Goal: Find specific page/section: Find specific page/section

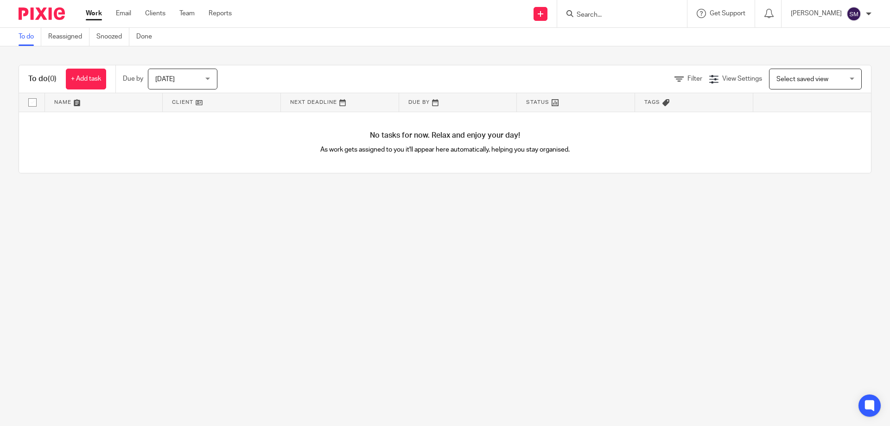
click at [618, 13] on input "Search" at bounding box center [617, 15] width 83 height 8
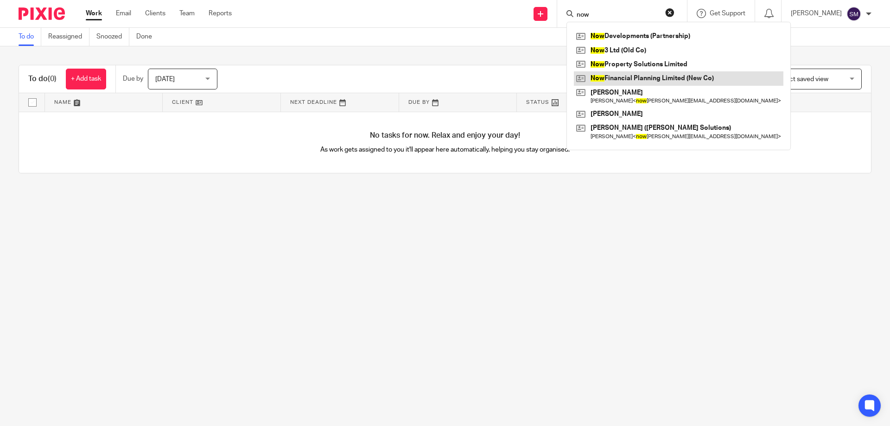
type input "now"
click at [644, 74] on link at bounding box center [678, 78] width 209 height 14
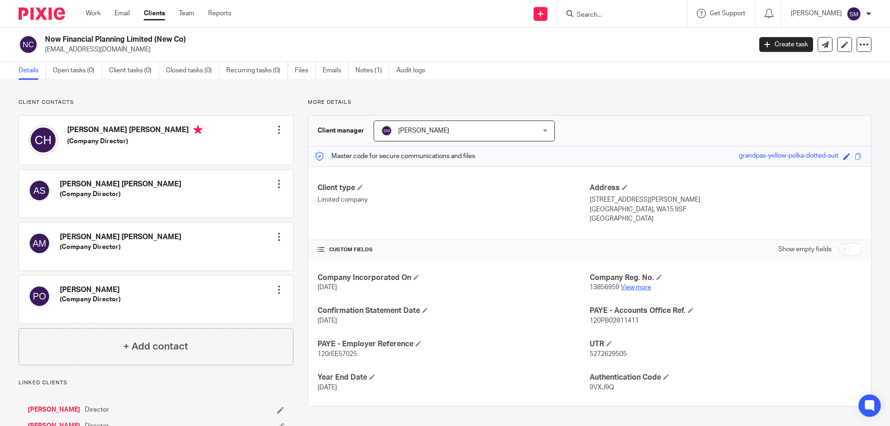
click at [624, 284] on link "View more" at bounding box center [636, 287] width 31 height 6
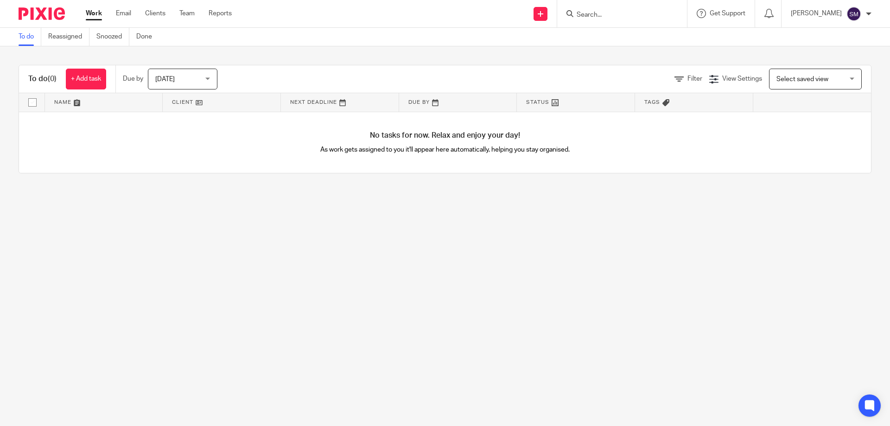
click at [625, 16] on input "Search" at bounding box center [617, 15] width 83 height 8
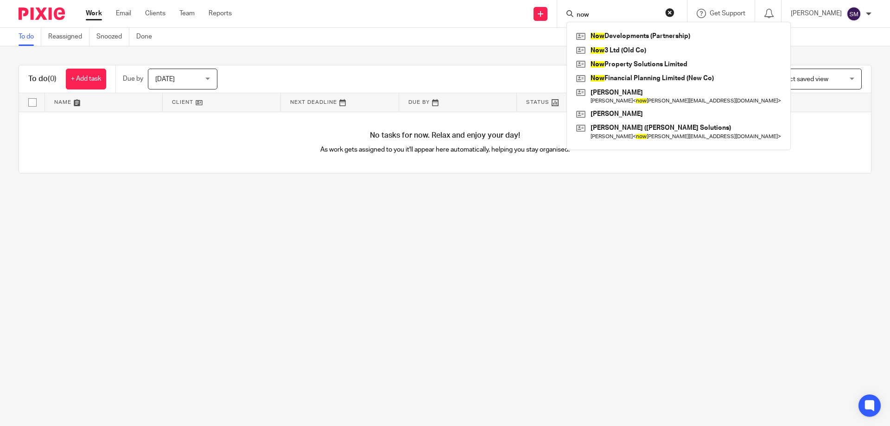
click at [625, 19] on input "now" at bounding box center [617, 15] width 83 height 8
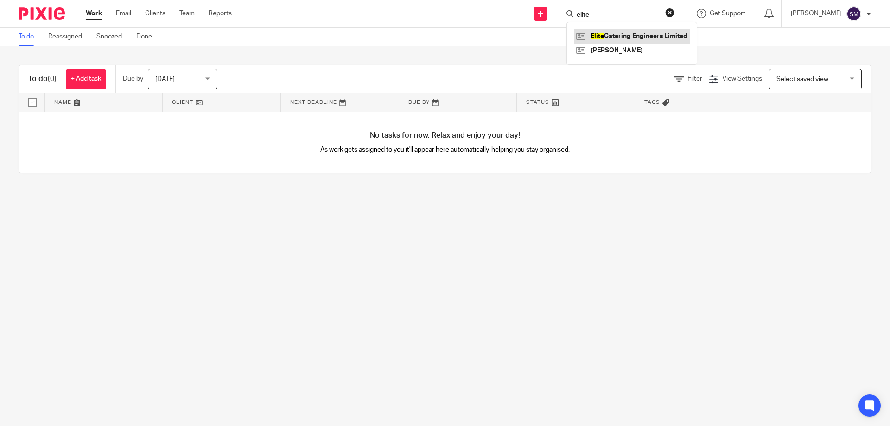
type input "elite"
click at [622, 34] on link at bounding box center [632, 36] width 116 height 14
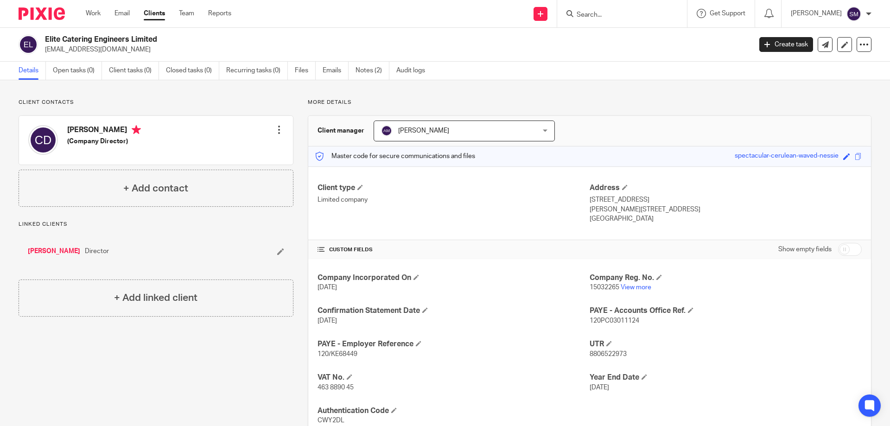
click at [633, 13] on input "Search" at bounding box center [617, 15] width 83 height 8
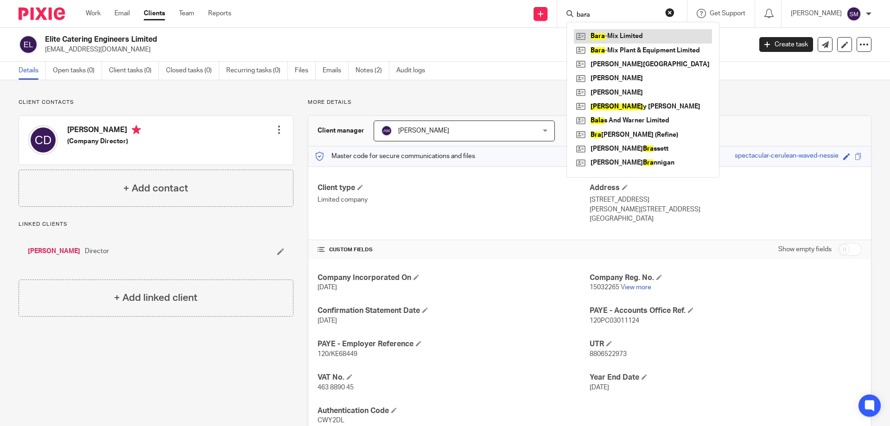
type input "bara"
click at [633, 32] on link at bounding box center [643, 36] width 138 height 14
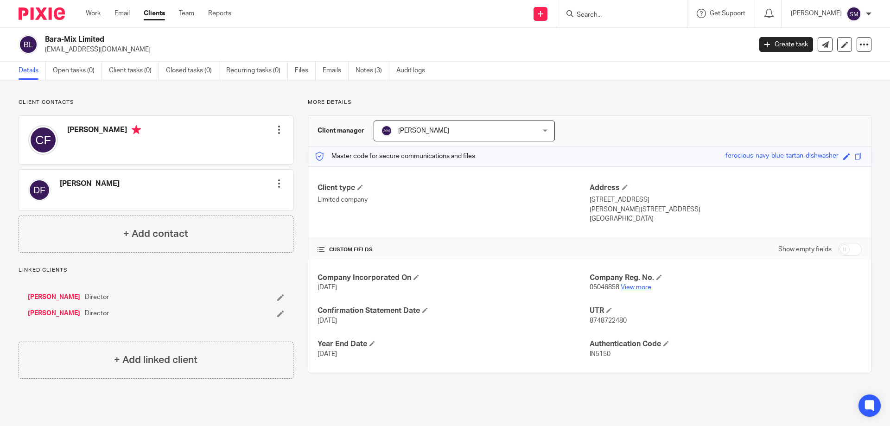
click at [622, 286] on link "View more" at bounding box center [636, 287] width 31 height 6
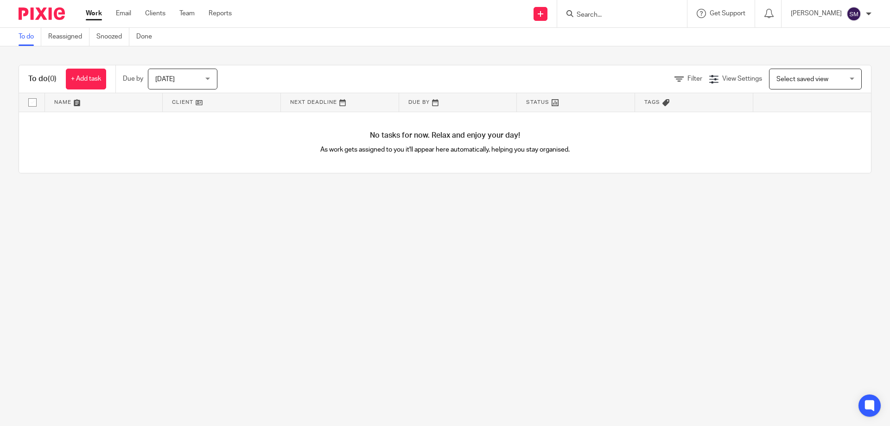
click at [614, 11] on input "Search" at bounding box center [617, 15] width 83 height 8
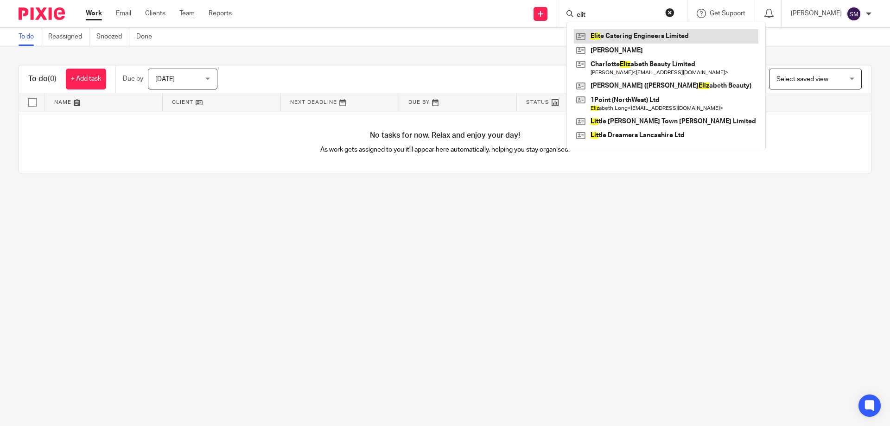
type input "elit"
click at [638, 38] on link at bounding box center [666, 36] width 184 height 14
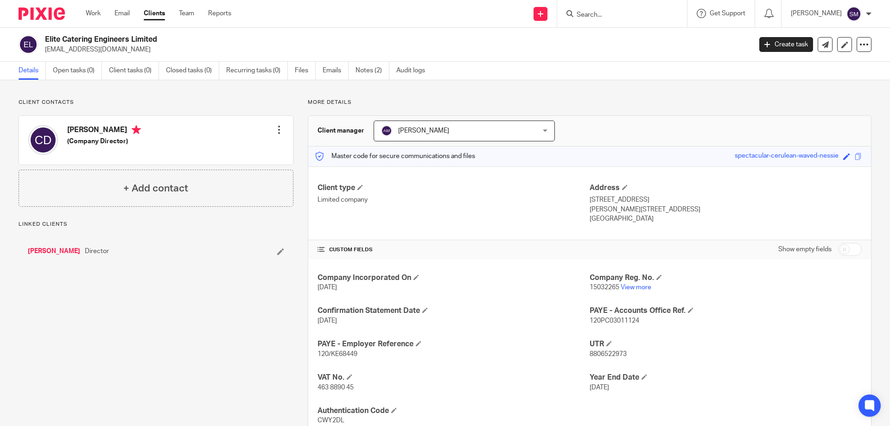
click at [602, 286] on span "15032265" at bounding box center [605, 287] width 30 height 6
copy p "15032265"
click at [623, 289] on link "View more" at bounding box center [636, 287] width 31 height 6
